Goal: Task Accomplishment & Management: Use online tool/utility

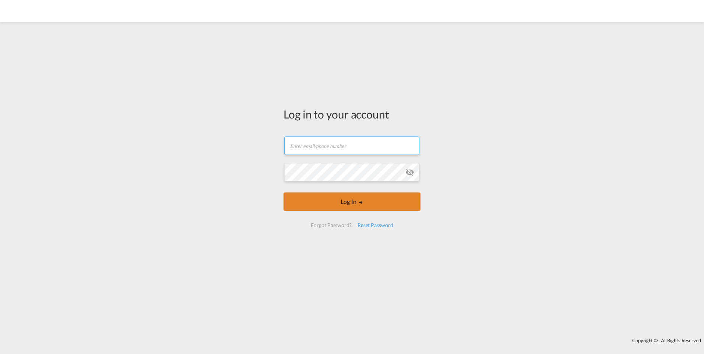
type input "[PERSON_NAME][EMAIL_ADDRESS][DOMAIN_NAME]"
click at [304, 201] on button "Log In" at bounding box center [351, 202] width 137 height 18
